Goal: Information Seeking & Learning: Learn about a topic

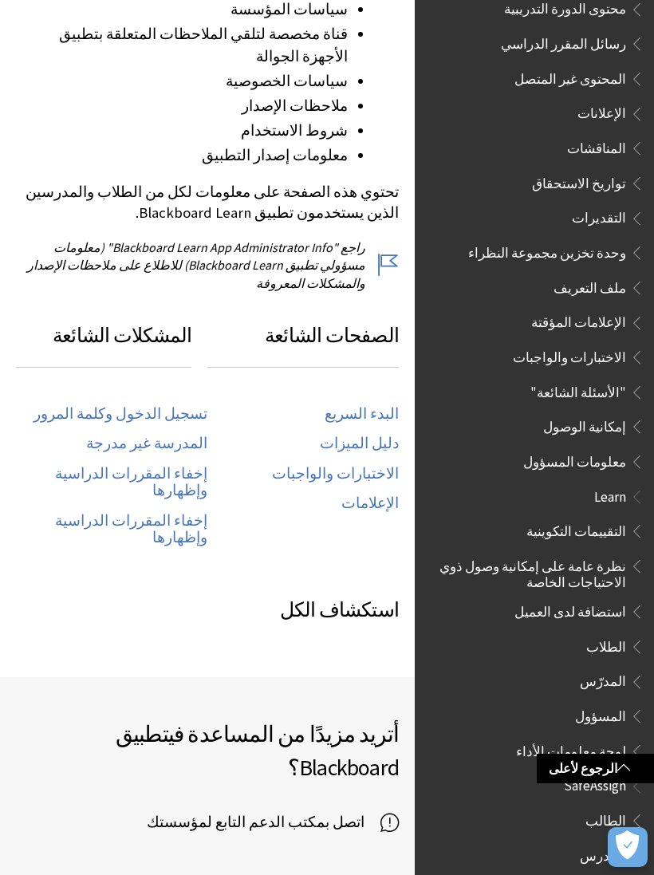
scroll to position [603, 0]
click at [628, 774] on span at bounding box center [624, 767] width 13 height 13
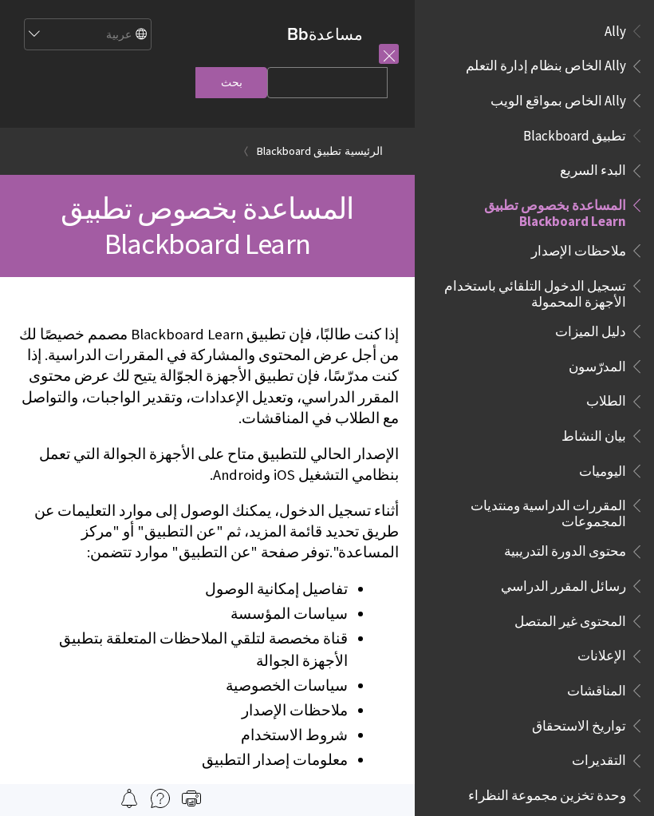
scroll to position [165, 0]
